Goal: Task Accomplishment & Management: Manage account settings

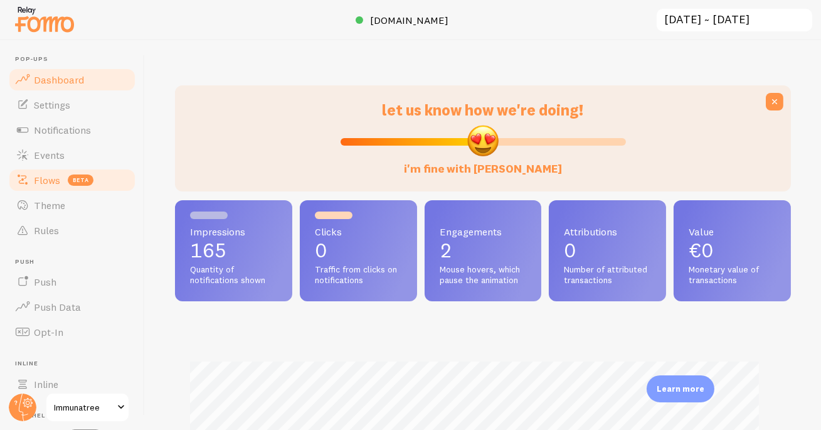
scroll to position [626690, 626412]
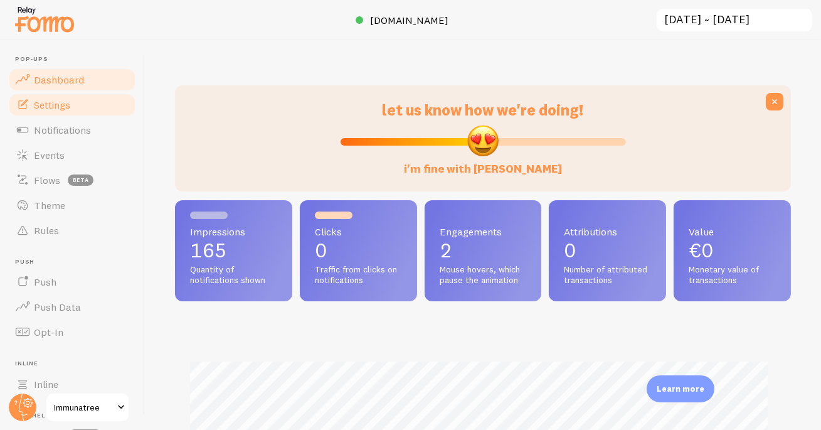
click at [63, 94] on link "Settings" at bounding box center [72, 104] width 129 height 25
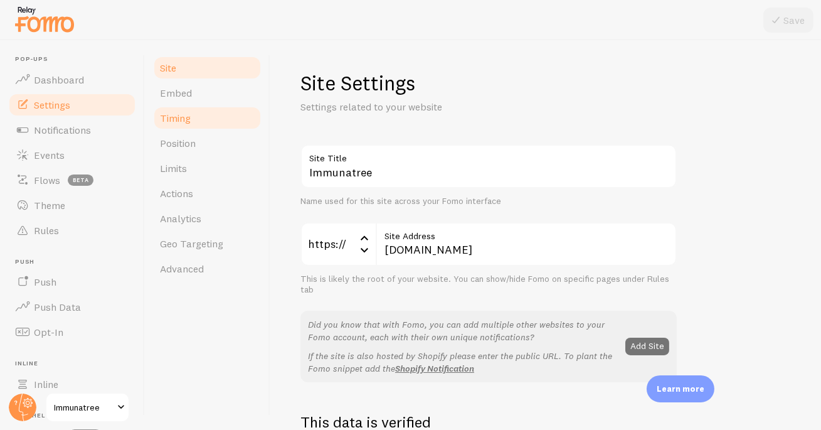
click at [192, 119] on link "Timing" at bounding box center [207, 117] width 110 height 25
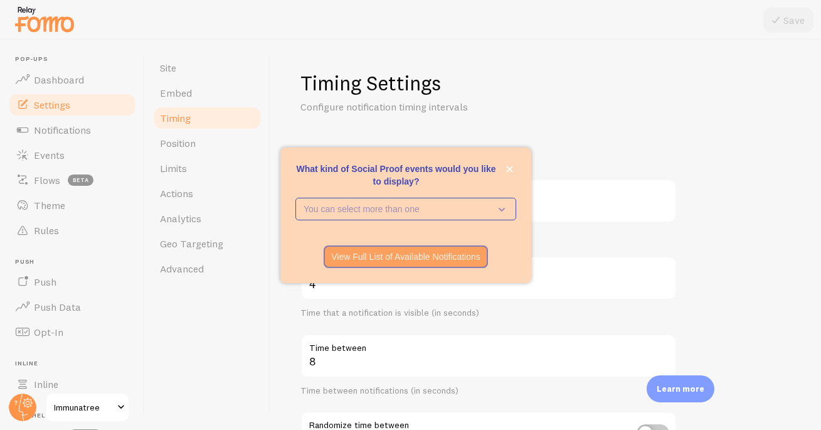
click at [192, 116] on link "Timing" at bounding box center [207, 117] width 110 height 25
click at [507, 168] on icon "close," at bounding box center [509, 169] width 7 height 7
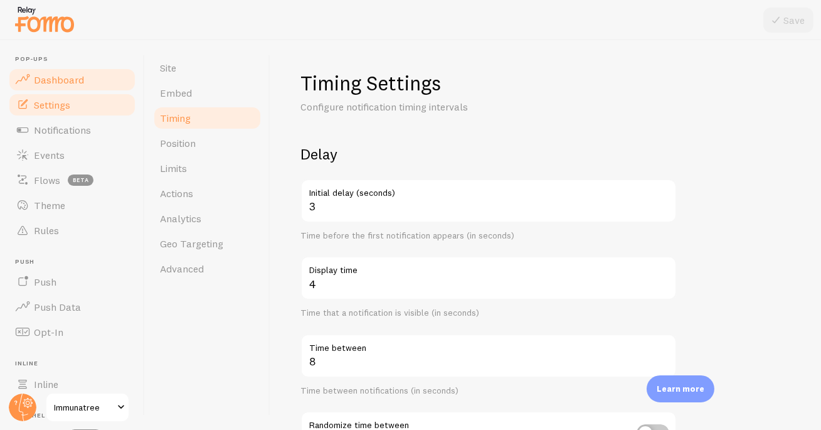
click at [56, 67] on link "Dashboard" at bounding box center [72, 79] width 129 height 25
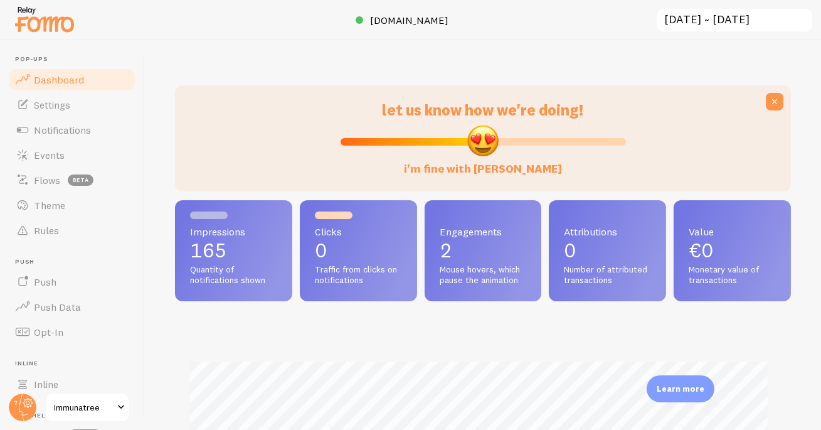
click at [56, 75] on span "Dashboard" at bounding box center [59, 79] width 50 height 13
click at [408, 20] on span "[DOMAIN_NAME]" at bounding box center [410, 20] width 78 height 13
click at [49, 158] on span "Events" at bounding box center [49, 155] width 31 height 13
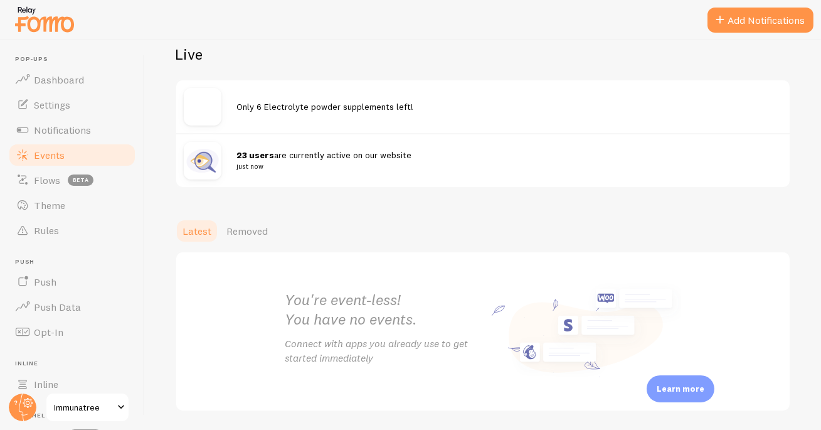
scroll to position [182, 0]
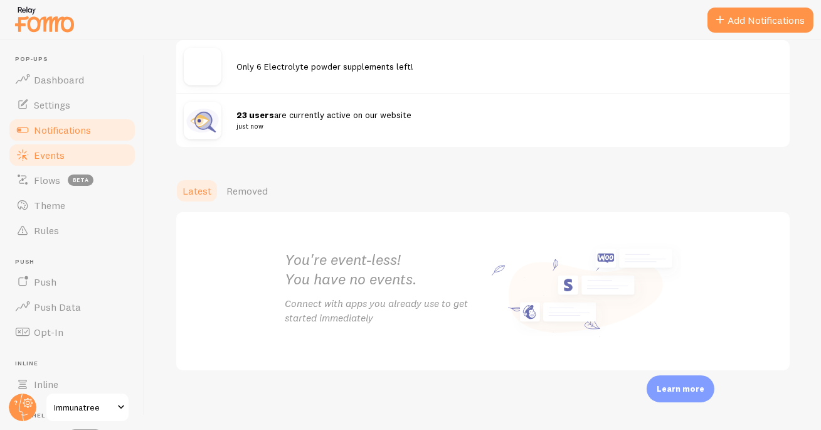
click at [45, 132] on span "Notifications" at bounding box center [62, 130] width 57 height 13
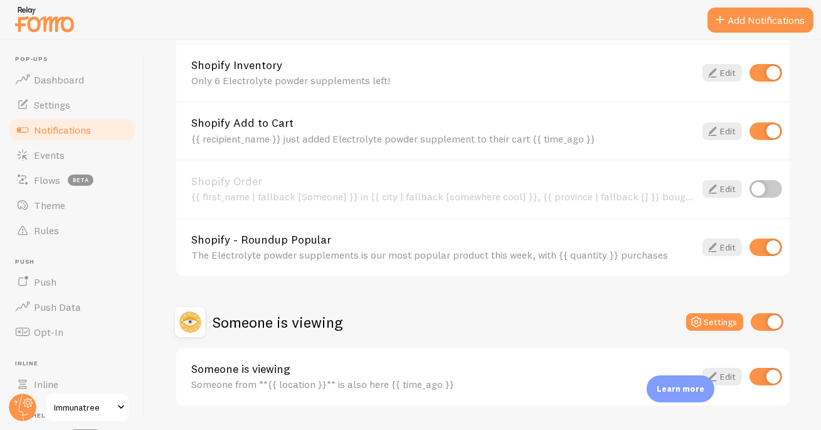
scroll to position [329, 0]
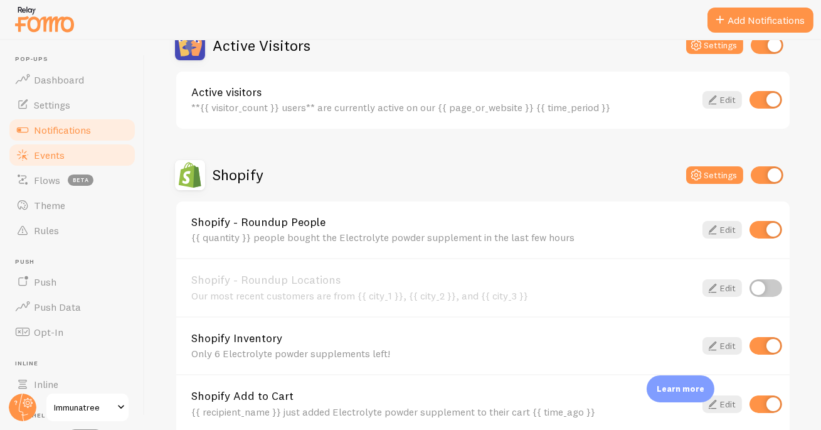
click at [32, 154] on link "Events" at bounding box center [72, 154] width 129 height 25
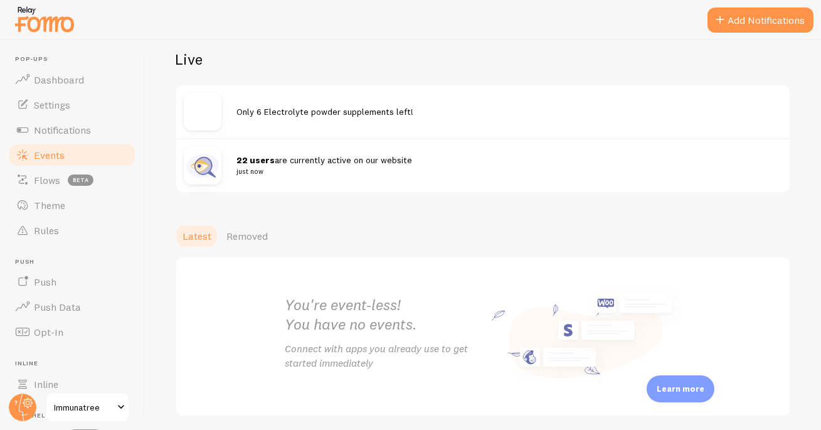
scroll to position [182, 0]
